Goal: Navigation & Orientation: Find specific page/section

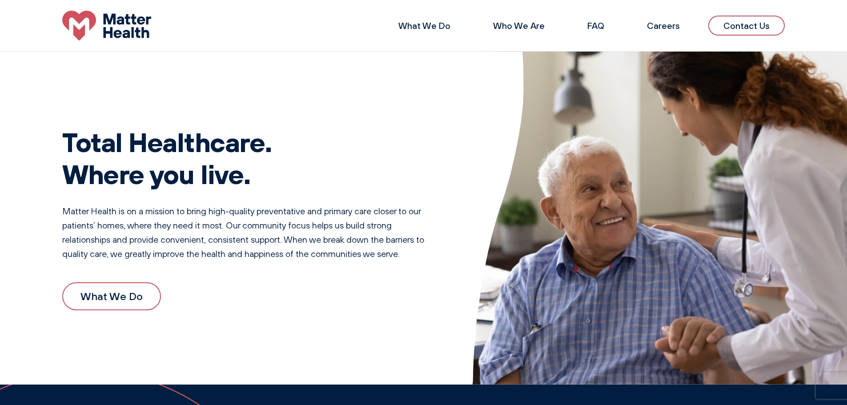
click at [731, 17] on link "Contact Us" at bounding box center [747, 26] width 77 height 20
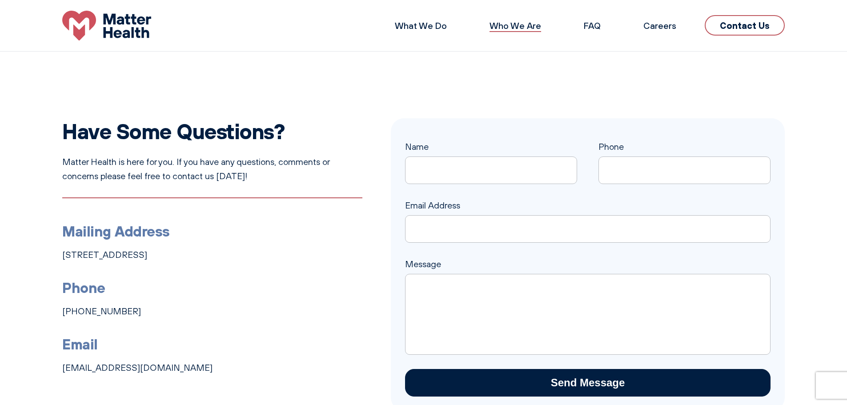
click at [509, 29] on link "Who We Are" at bounding box center [516, 25] width 52 height 11
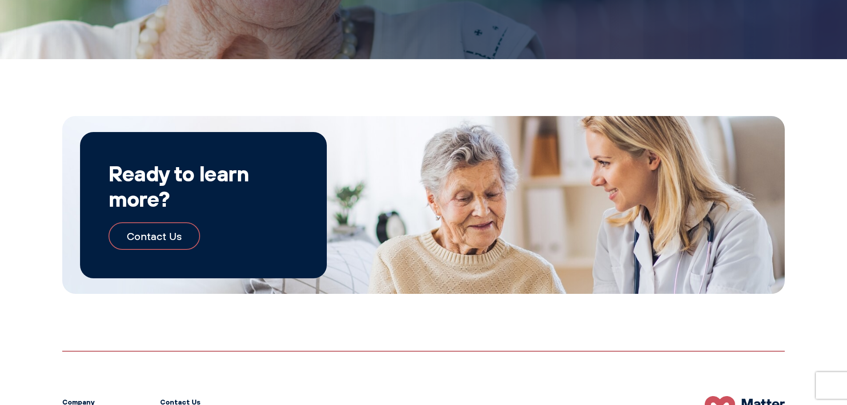
scroll to position [1041, 0]
